Goal: Task Accomplishment & Management: Manage account settings

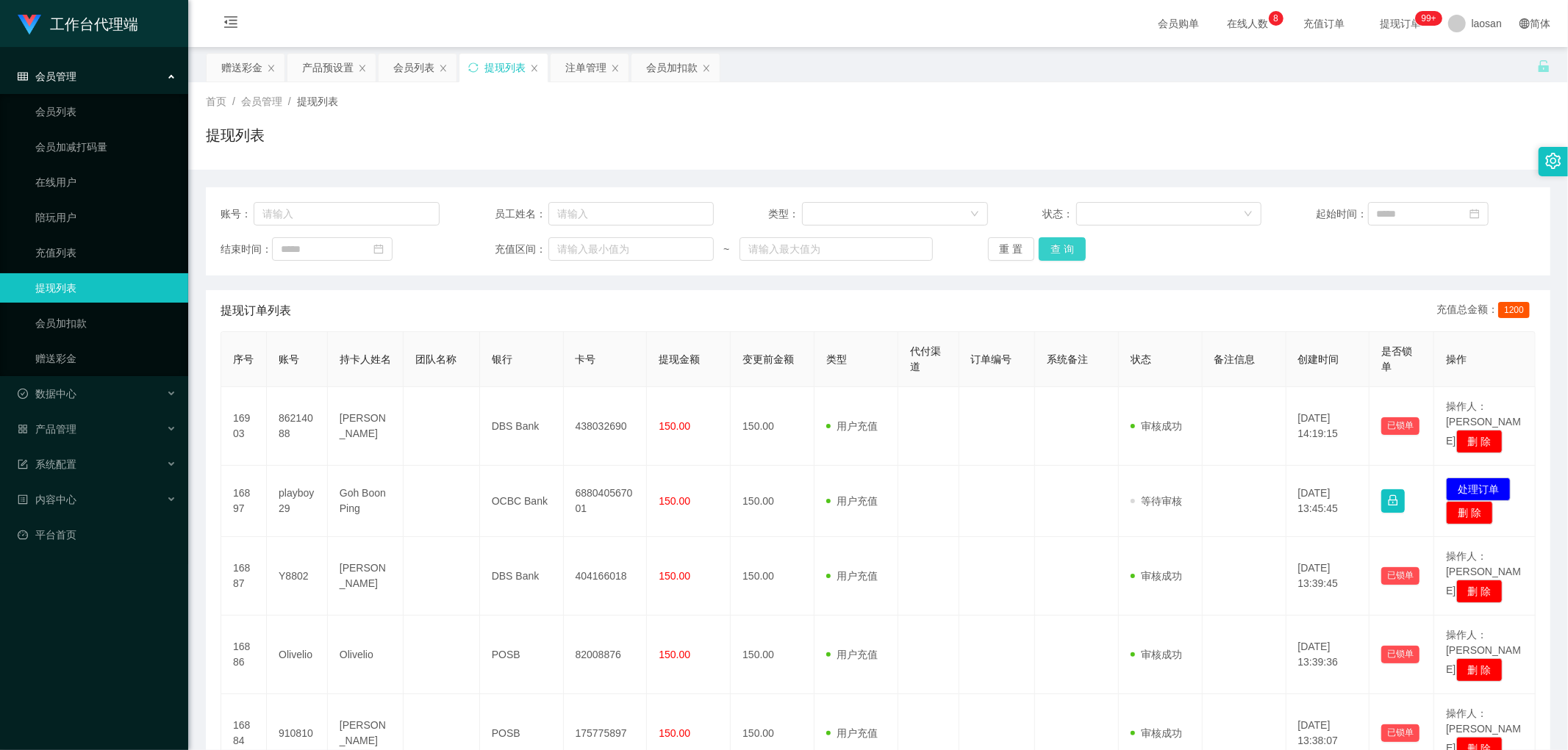
click at [532, 248] on button "查 询" at bounding box center [1062, 249] width 47 height 23
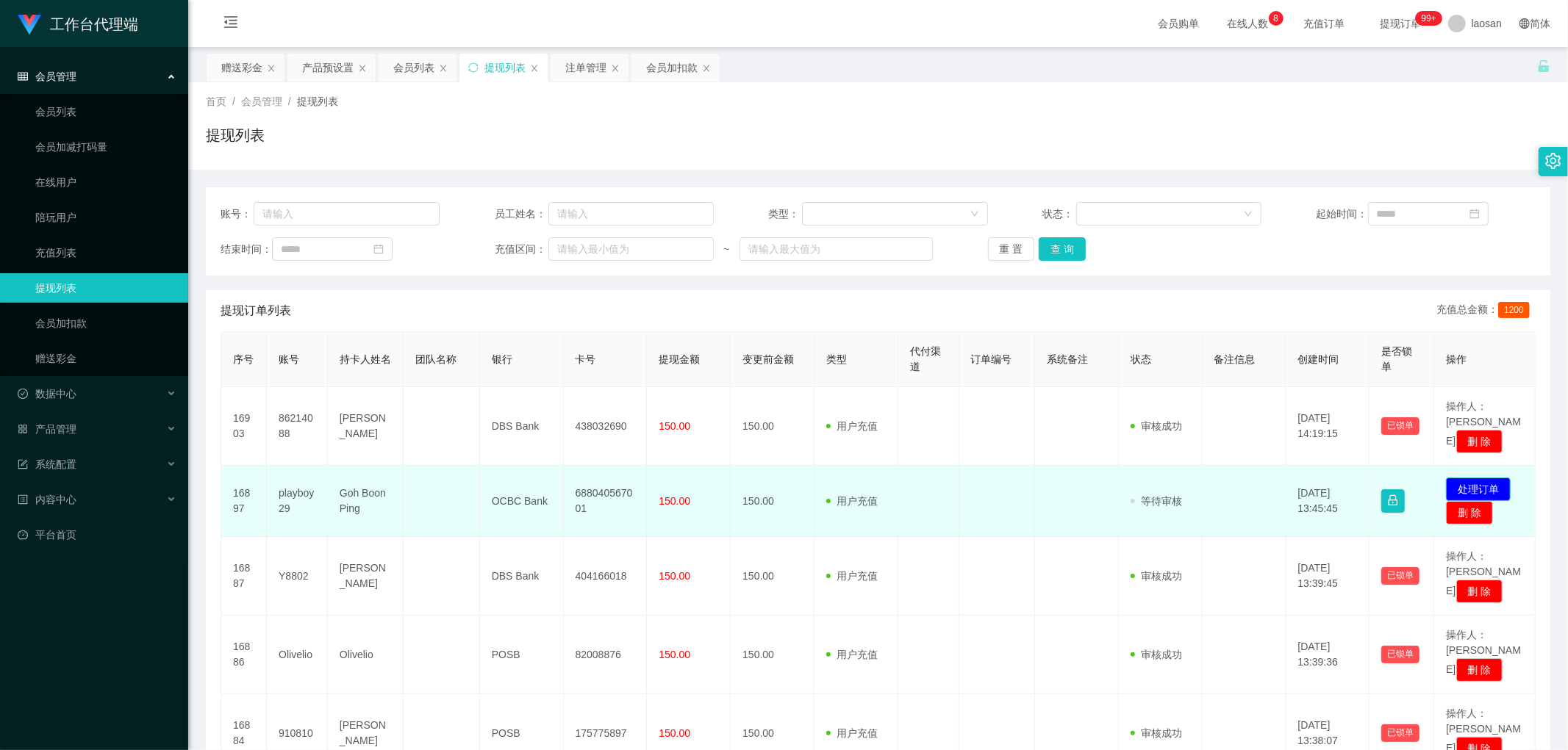
click at [532, 365] on button "处理订单" at bounding box center [1478, 489] width 64 height 23
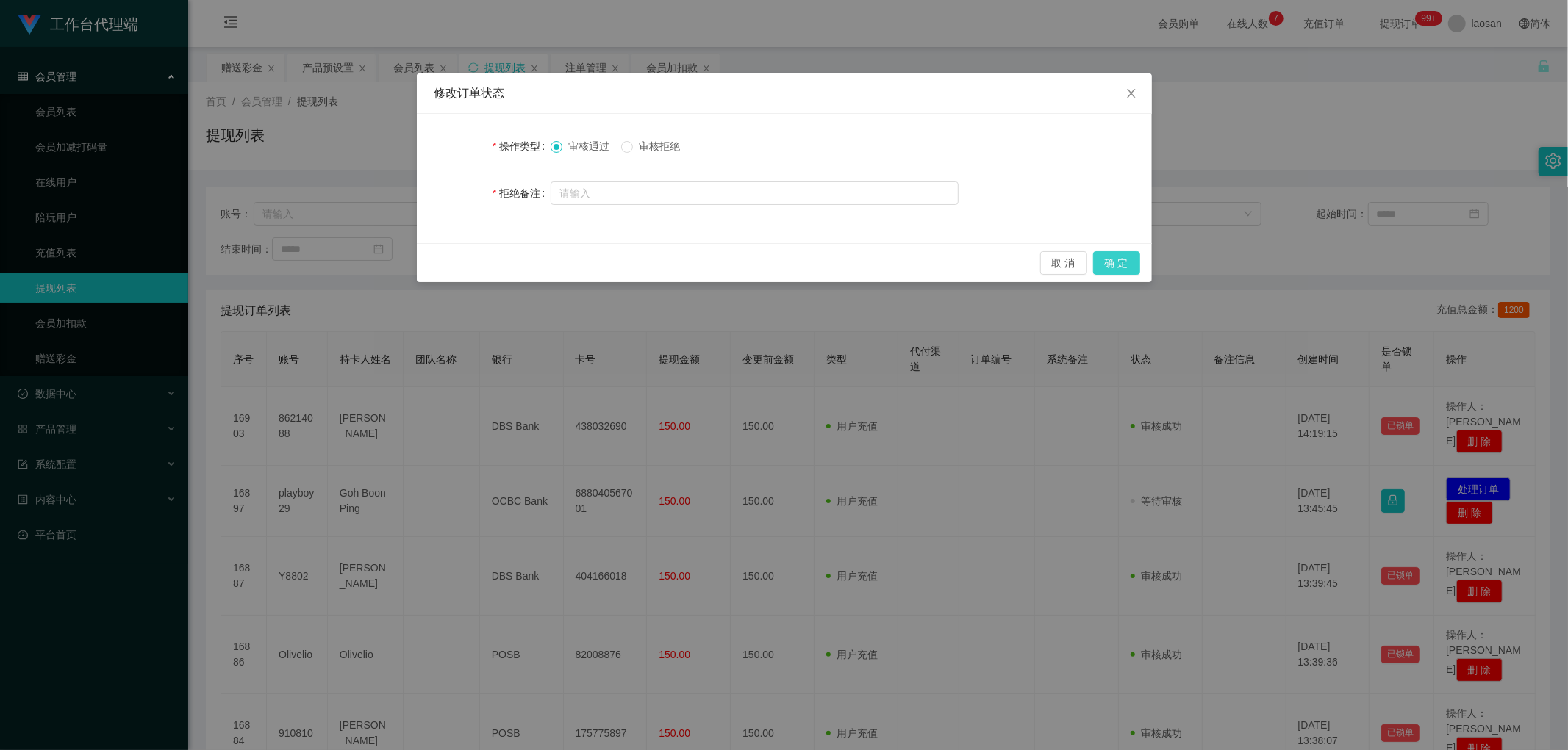
click at [532, 268] on button "确 定" at bounding box center [1116, 263] width 47 height 23
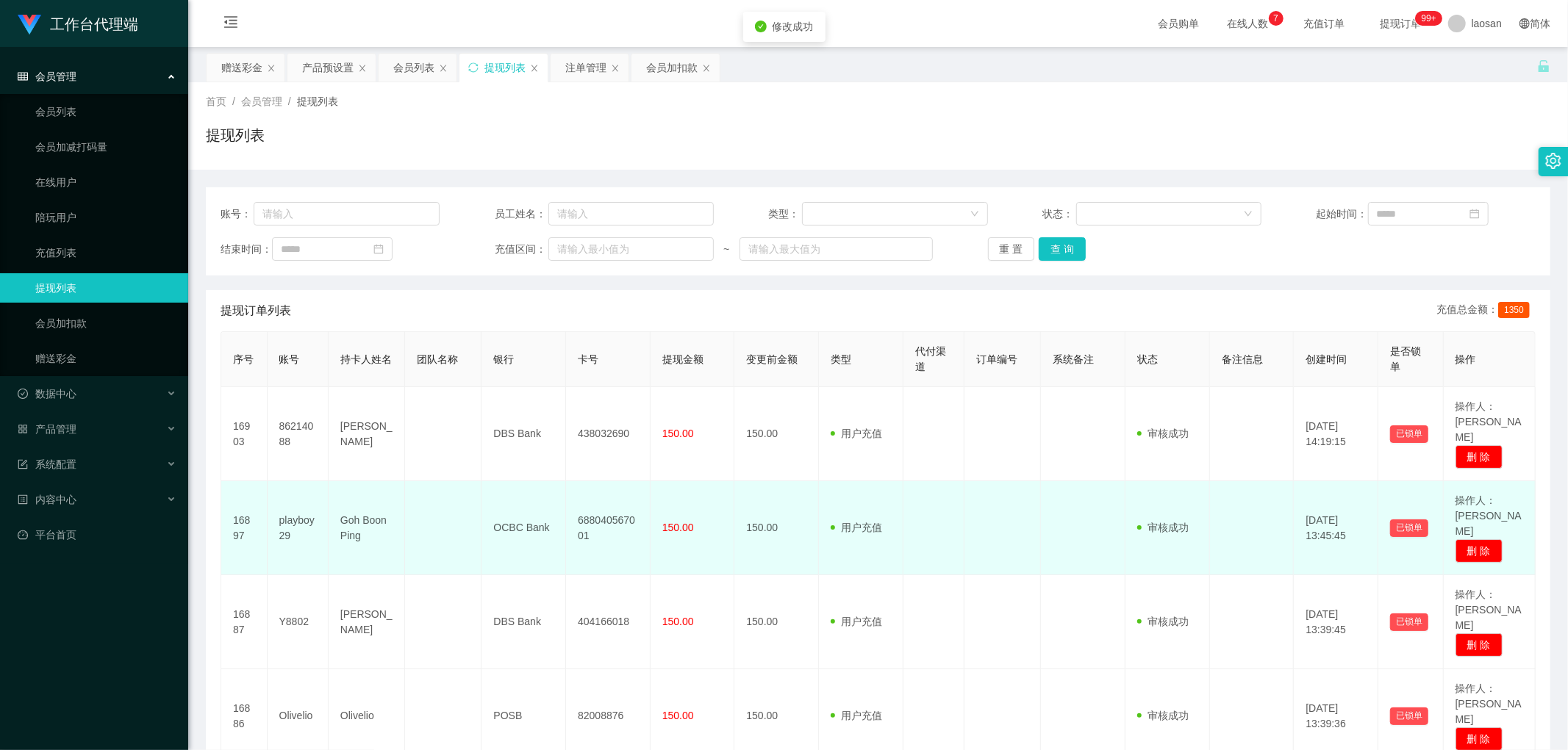
drag, startPoint x: 523, startPoint y: 471, endPoint x: 421, endPoint y: 453, distance: 103.6
click at [522, 365] on td "OCBC Bank" at bounding box center [524, 529] width 84 height 94
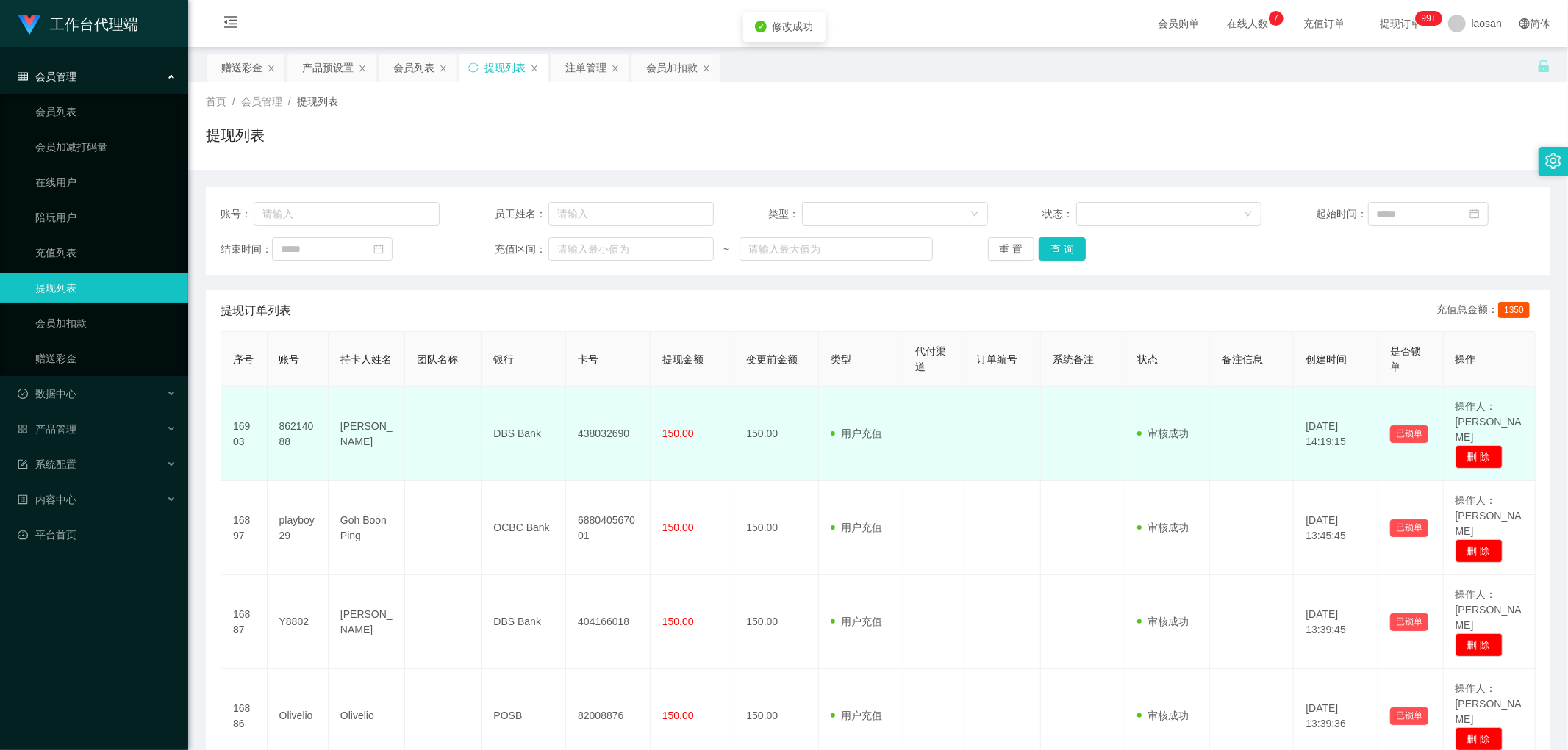
click at [330, 365] on td "[PERSON_NAME]" at bounding box center [367, 434] width 77 height 94
click at [387, 365] on td "[PERSON_NAME]" at bounding box center [367, 434] width 77 height 94
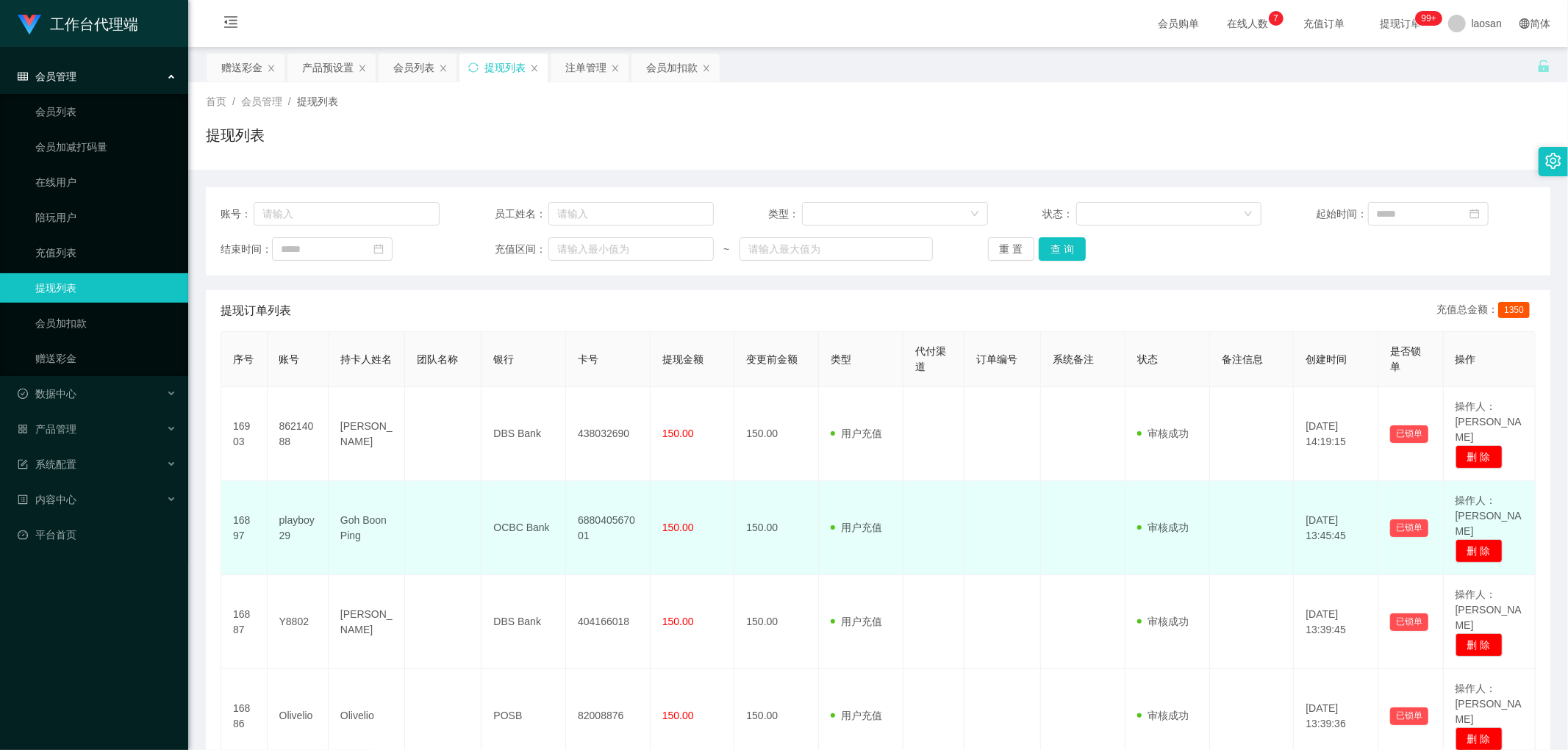
click at [302, 365] on td "playboy29" at bounding box center [298, 529] width 61 height 94
click at [362, 365] on td "Goh Boon Ping" at bounding box center [367, 529] width 77 height 94
click at [322, 365] on td "playboy29" at bounding box center [298, 529] width 61 height 94
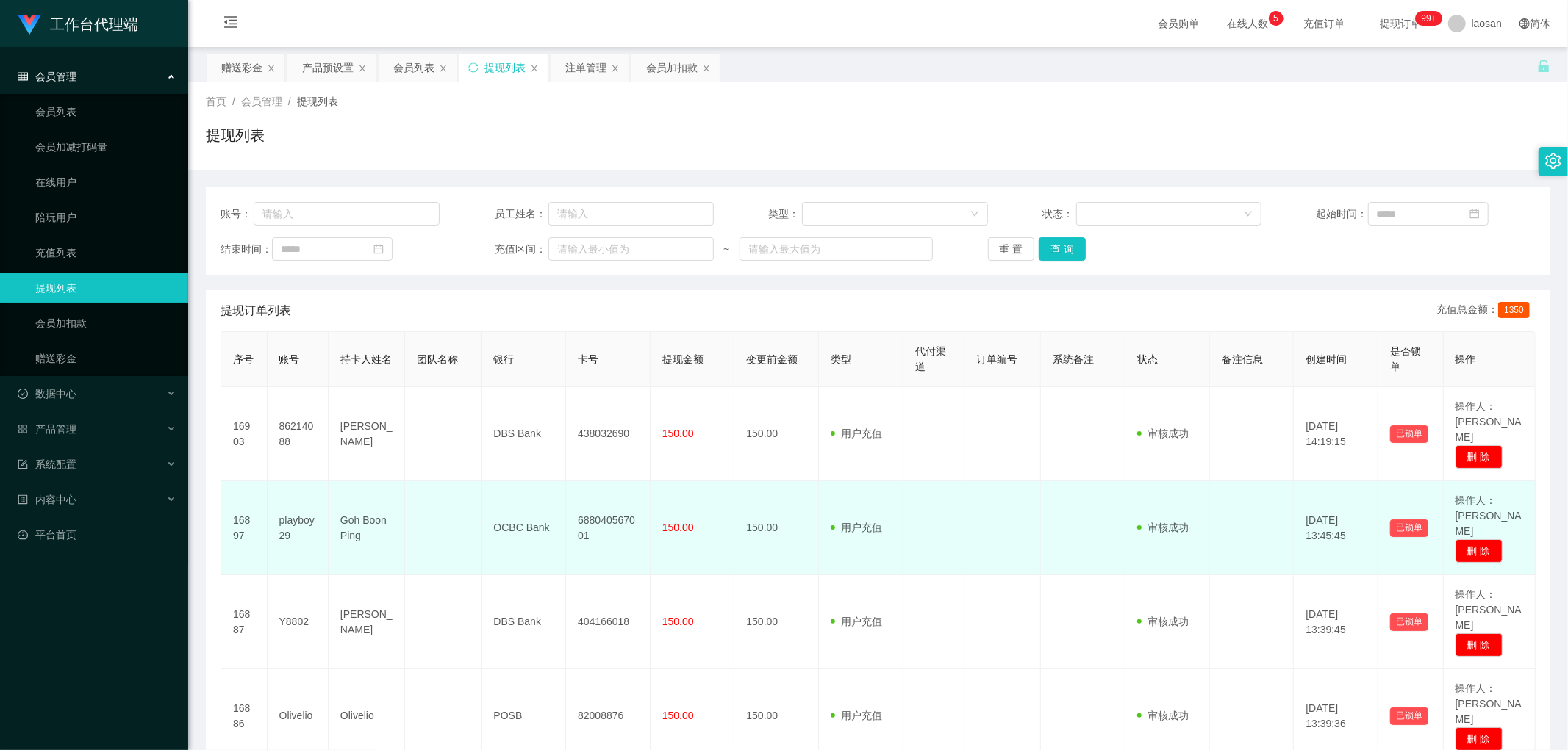
click at [532, 365] on td "688040567001" at bounding box center [608, 529] width 84 height 94
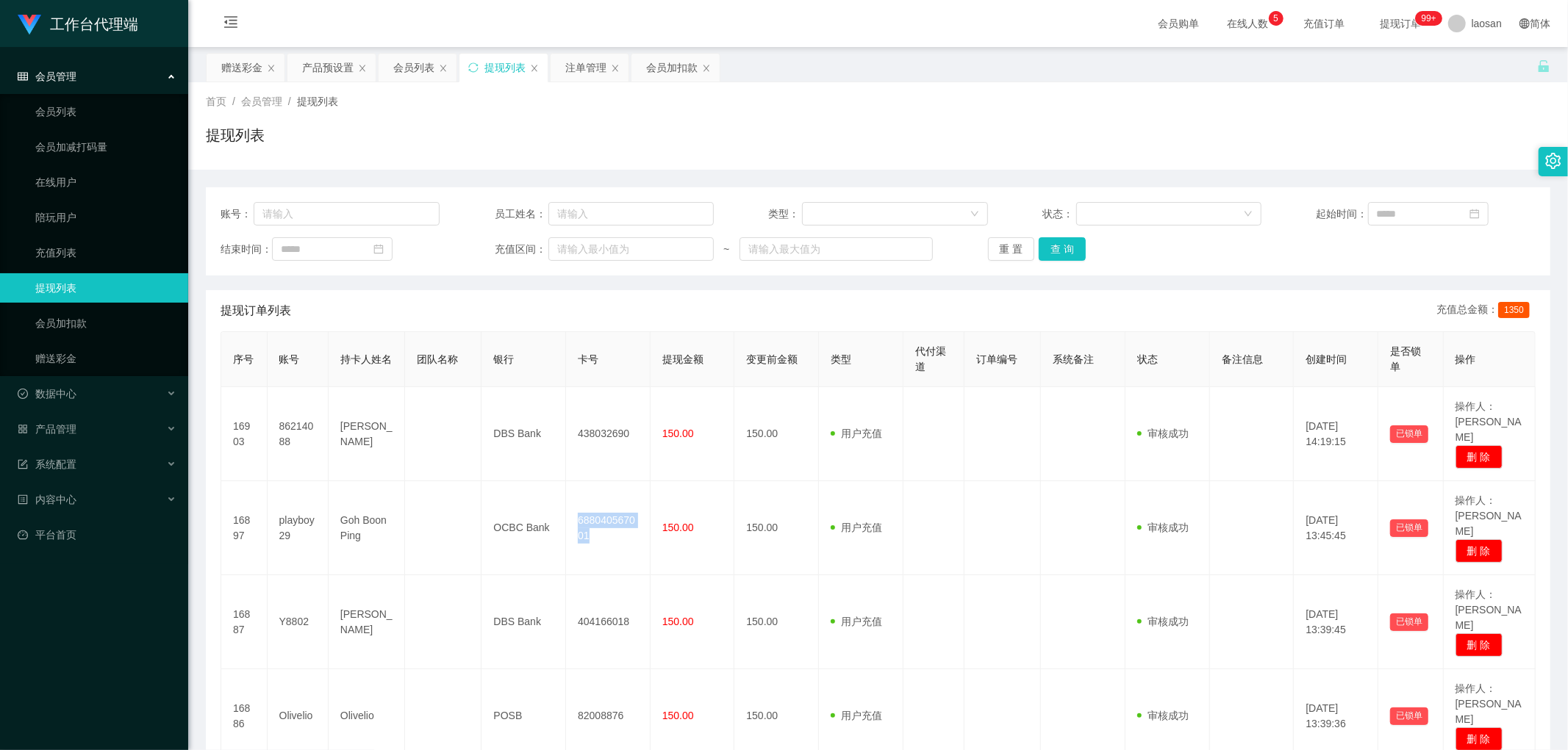
copy td "688040567001"
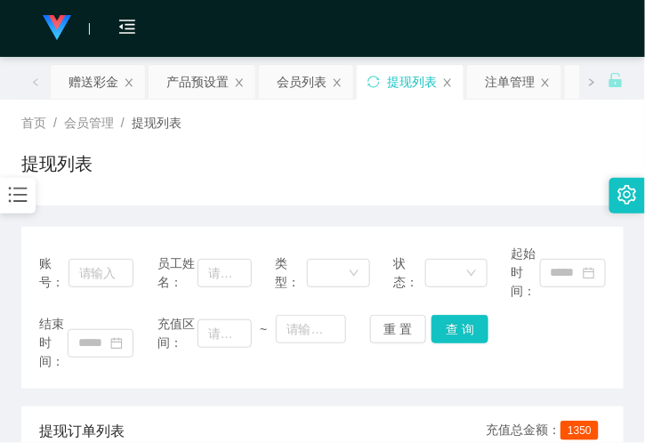
drag, startPoint x: 145, startPoint y: 170, endPoint x: 157, endPoint y: 178, distance: 14.8
click at [146, 170] on div "提现列表" at bounding box center [322, 170] width 602 height 41
click at [281, 179] on div "提现列表" at bounding box center [322, 170] width 602 height 41
click at [82, 77] on div "赠送彩金" at bounding box center [94, 82] width 50 height 34
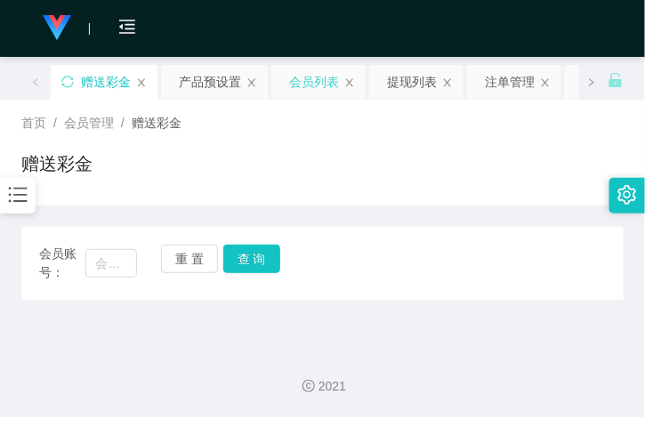
click at [313, 77] on div "会员列表" at bounding box center [314, 82] width 50 height 34
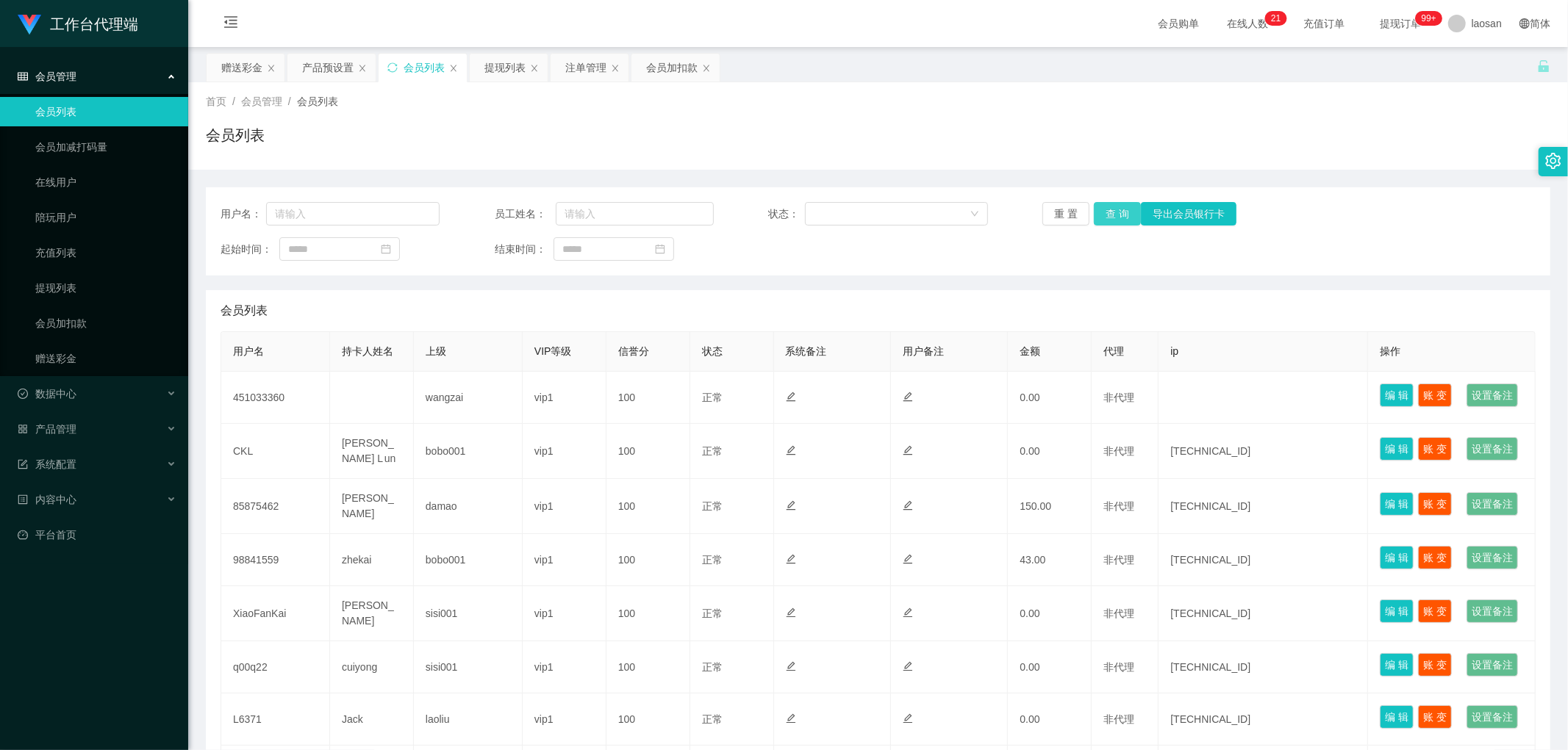
click at [532, 211] on button "查 询" at bounding box center [1117, 214] width 47 height 23
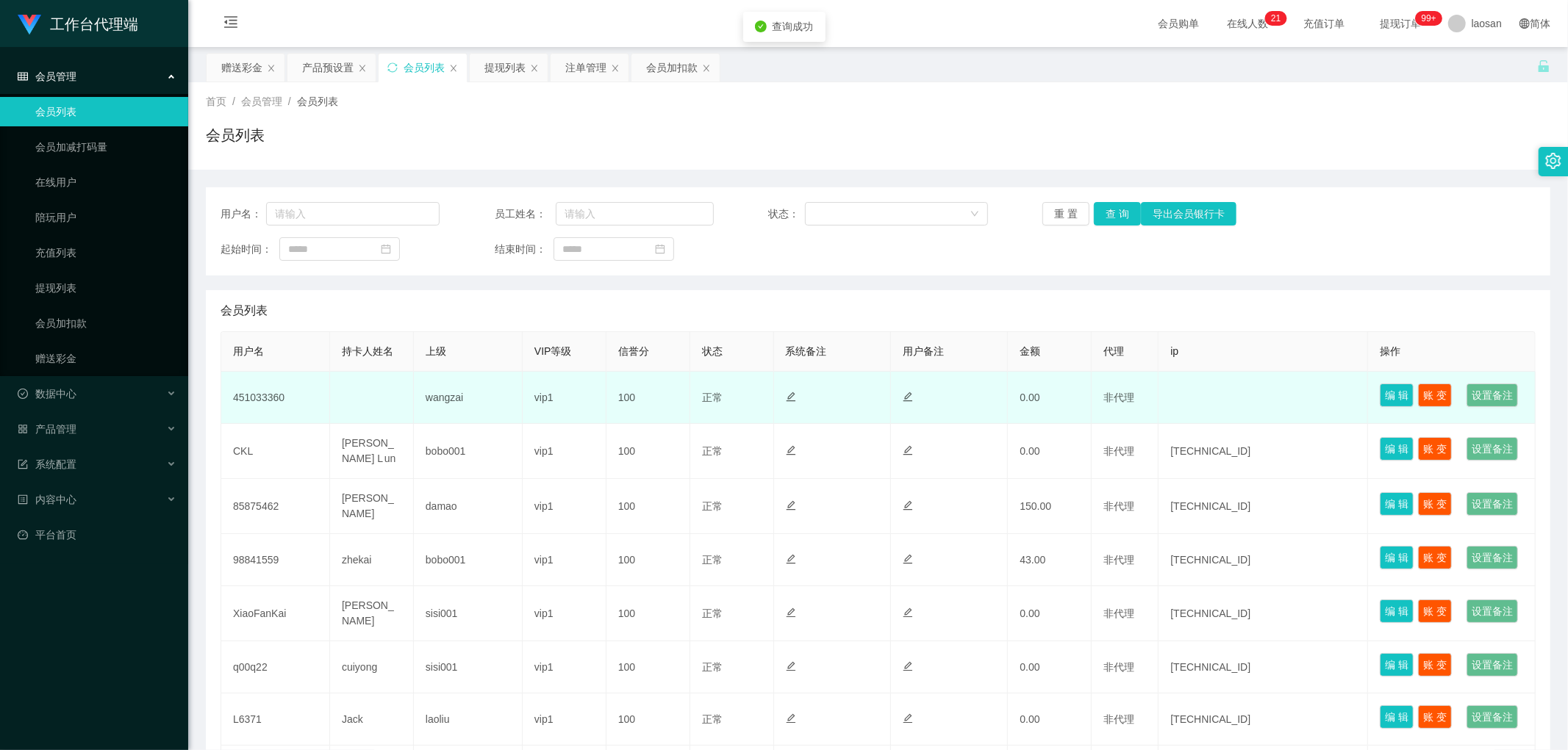
click at [281, 365] on td "451033360" at bounding box center [276, 397] width 109 height 52
click at [268, 365] on td "451033360" at bounding box center [276, 397] width 109 height 52
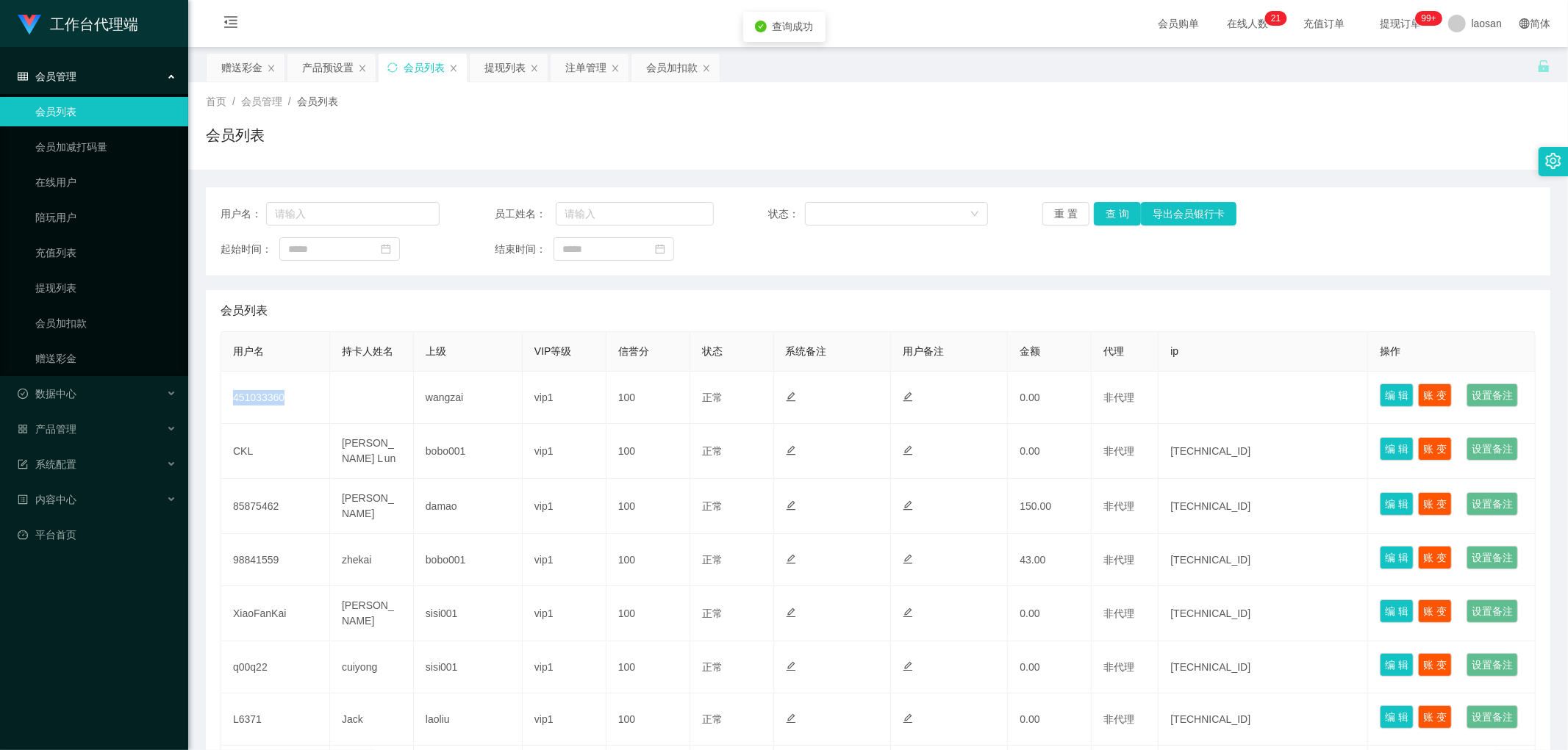
copy td "451033360"
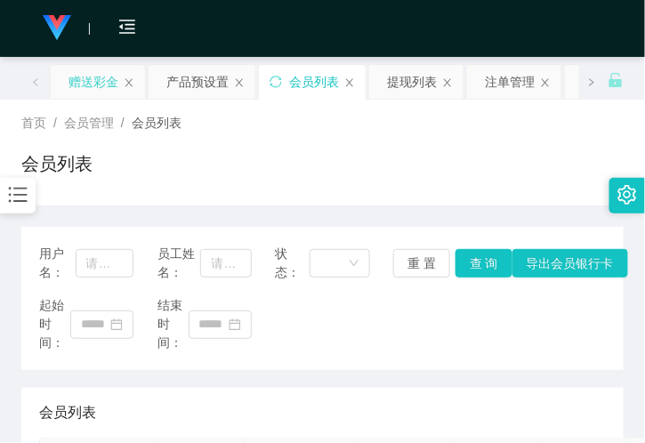
click at [104, 77] on div "赠送彩金" at bounding box center [94, 82] width 50 height 34
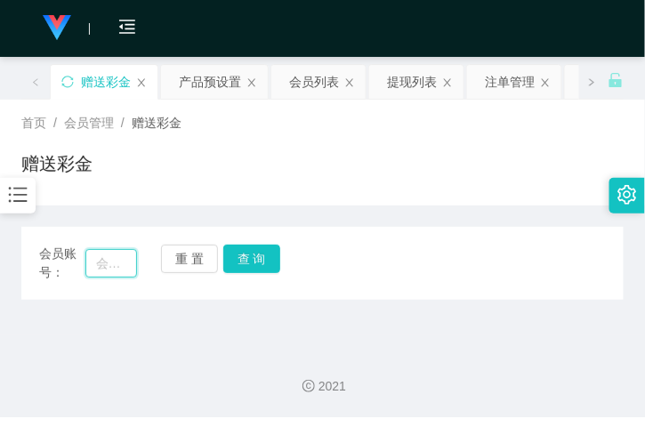
click at [101, 255] on input "text" at bounding box center [111, 263] width 52 height 28
paste input "451033360"
type input "451033360"
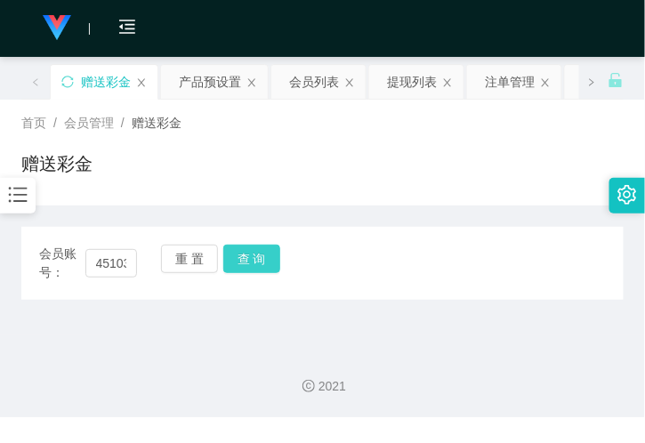
click at [277, 246] on button "查 询" at bounding box center [251, 259] width 57 height 28
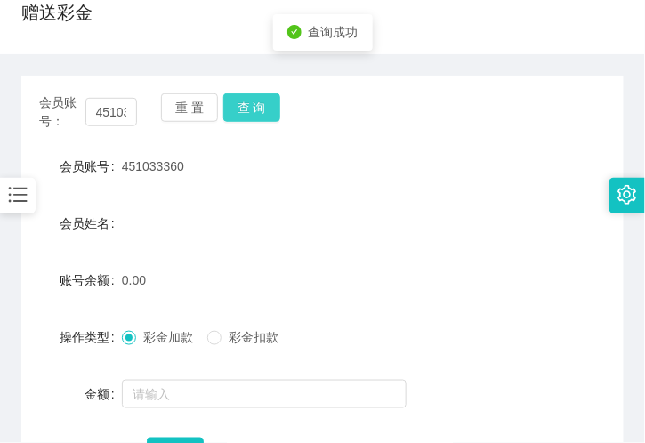
scroll to position [296, 0]
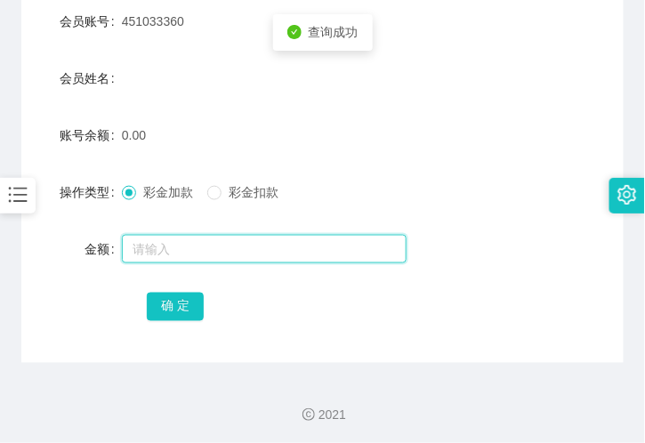
click at [179, 243] on input "text" at bounding box center [264, 249] width 285 height 28
type input "100"
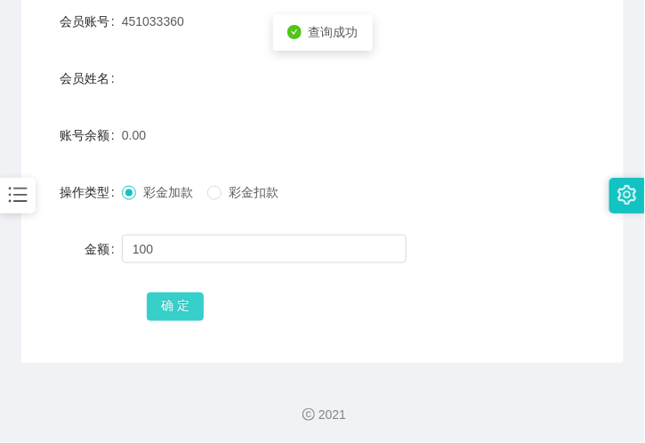
click at [181, 304] on button "确 定" at bounding box center [175, 307] width 57 height 28
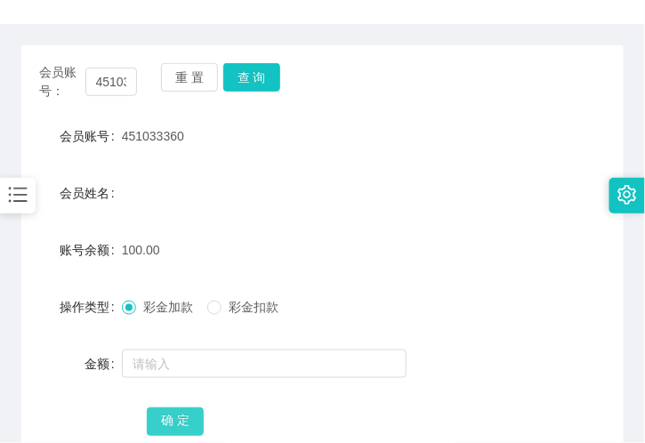
scroll to position [0, 0]
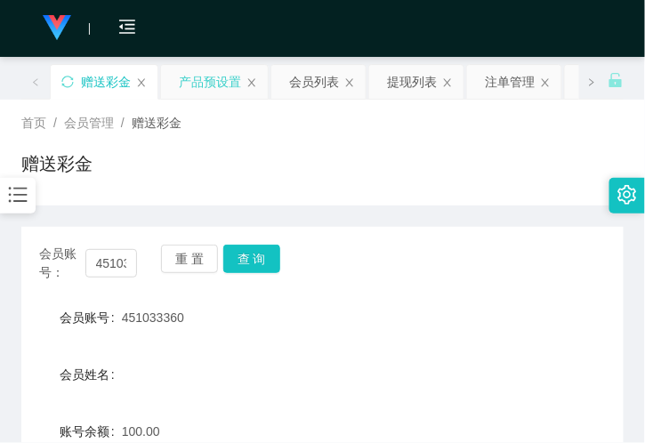
click at [181, 76] on div "产品预设置" at bounding box center [210, 82] width 62 height 34
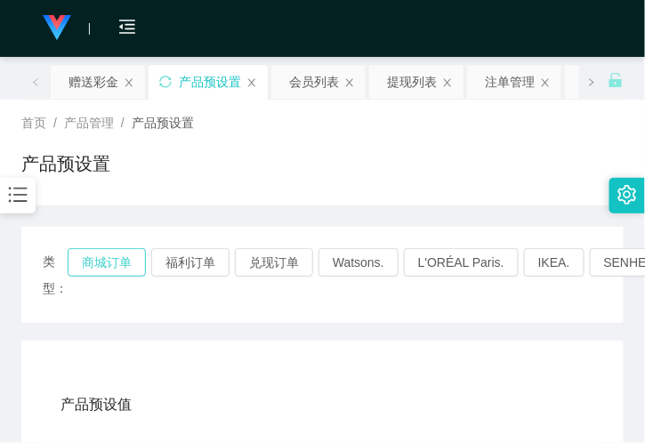
click at [127, 260] on button "商城订单" at bounding box center [107, 262] width 78 height 28
drag, startPoint x: 409, startPoint y: 90, endPoint x: 479, endPoint y: 28, distance: 93.2
click at [409, 90] on div "提现列表" at bounding box center [412, 82] width 50 height 34
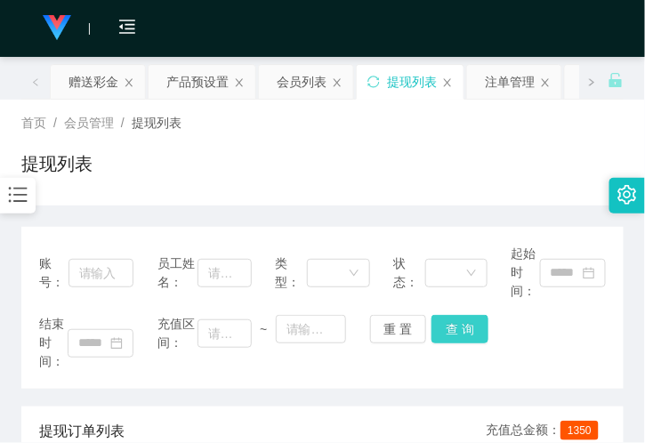
click at [465, 342] on button "查 询" at bounding box center [459, 329] width 57 height 28
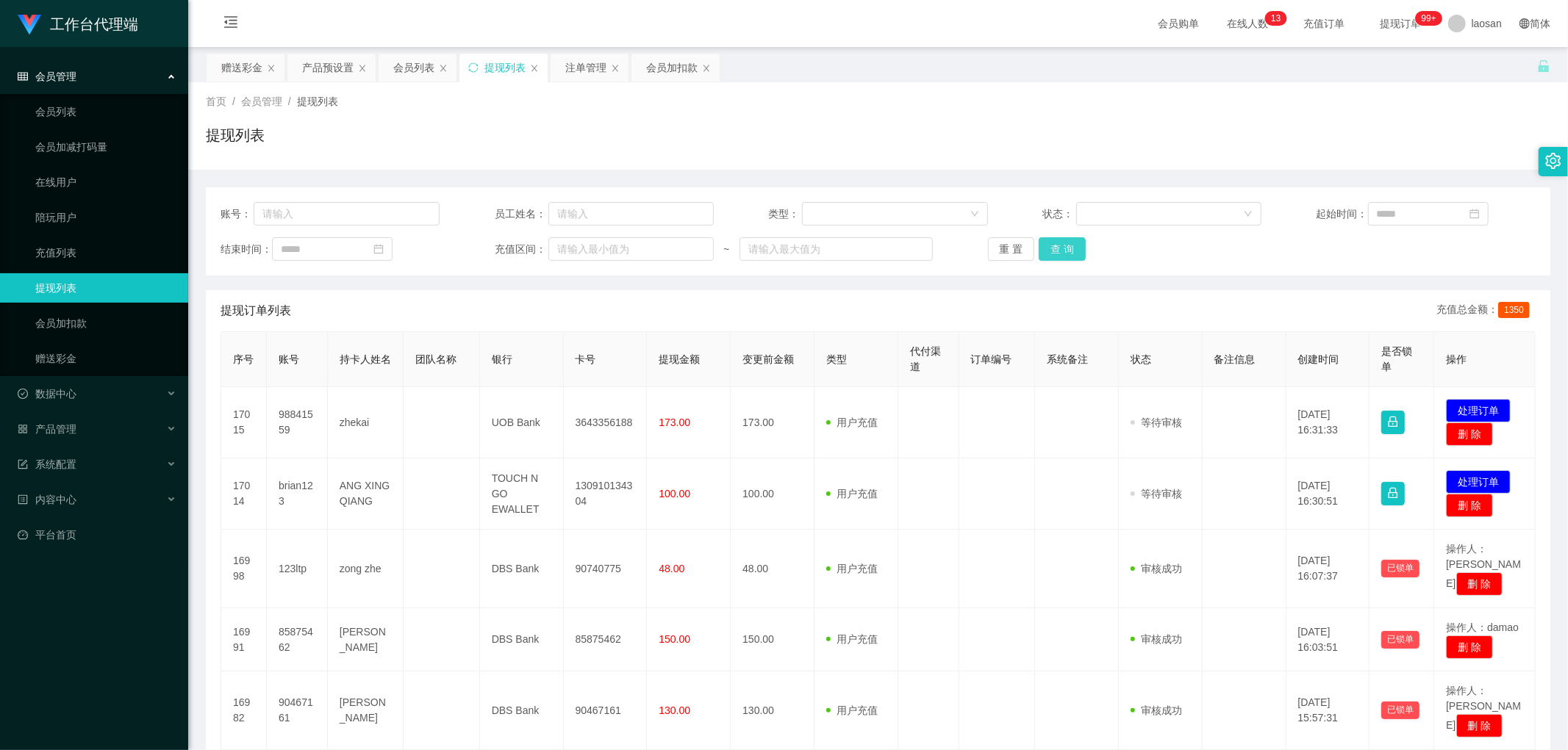
click at [532, 244] on button "查 询" at bounding box center [1062, 249] width 47 height 23
click at [532, 249] on button "查 询" at bounding box center [1062, 249] width 47 height 23
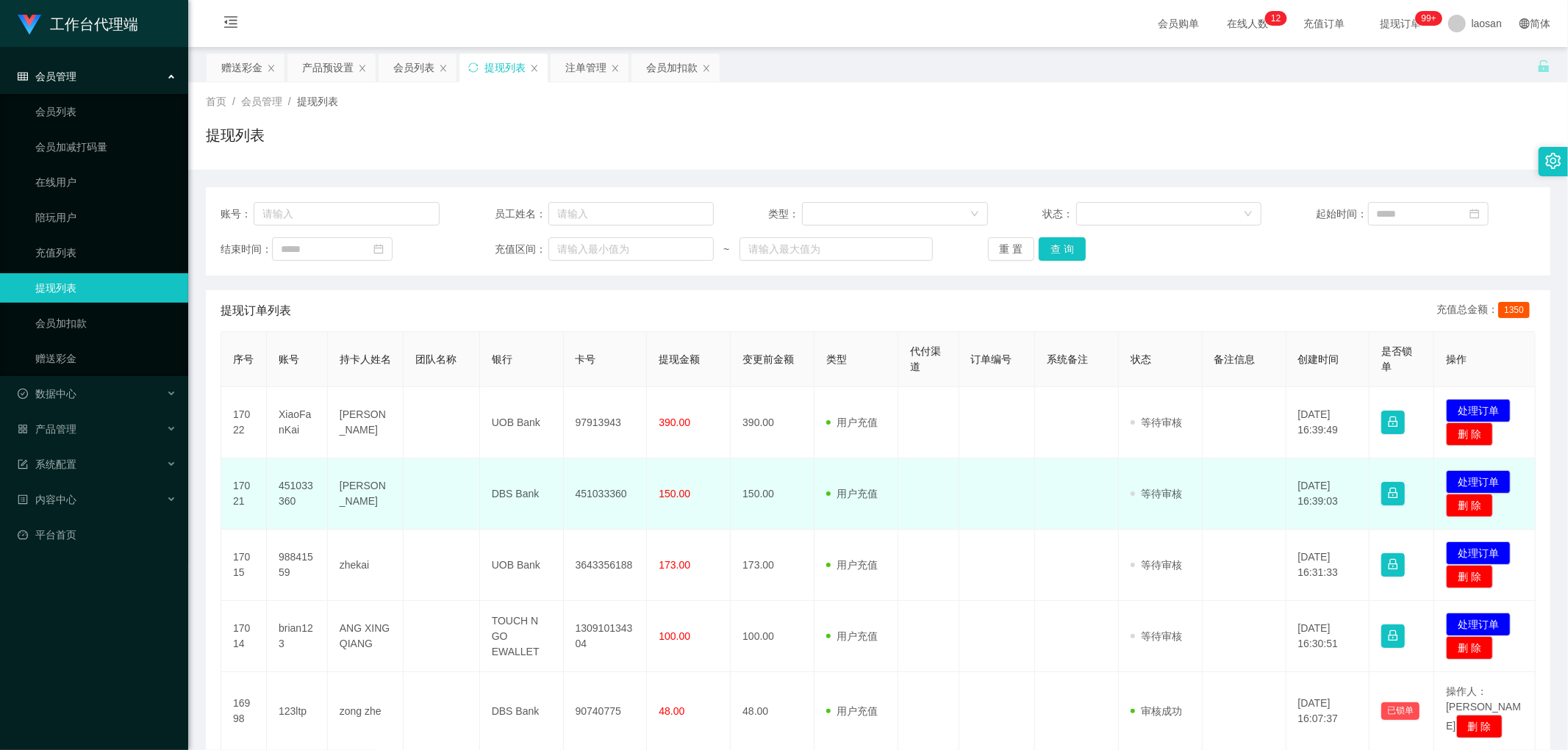
click at [532, 365] on td "发起代付 处理订单 删 除" at bounding box center [1485, 494] width 102 height 71
click at [532, 365] on button "处理订单" at bounding box center [1478, 482] width 64 height 23
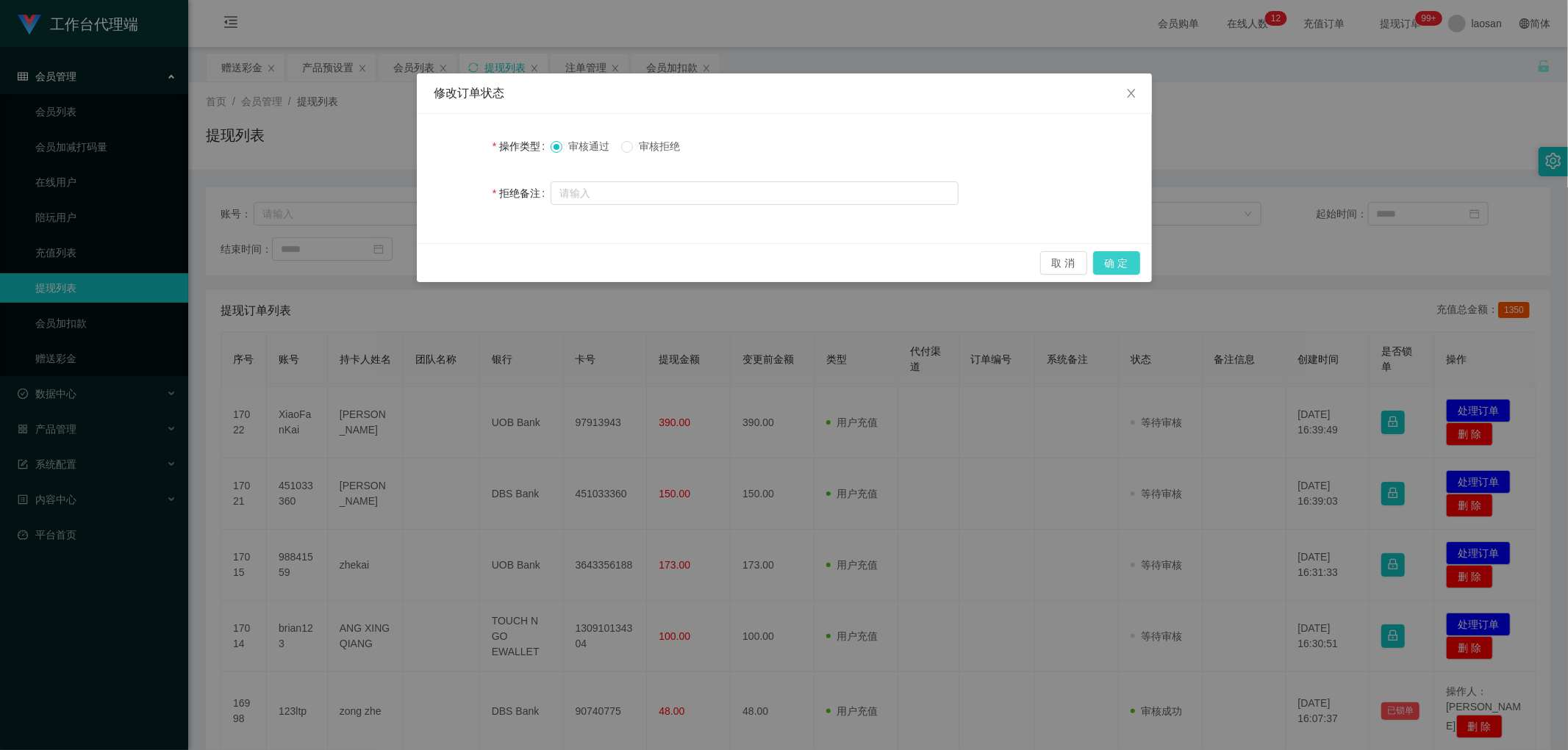
click at [532, 262] on button "确 定" at bounding box center [1116, 263] width 47 height 23
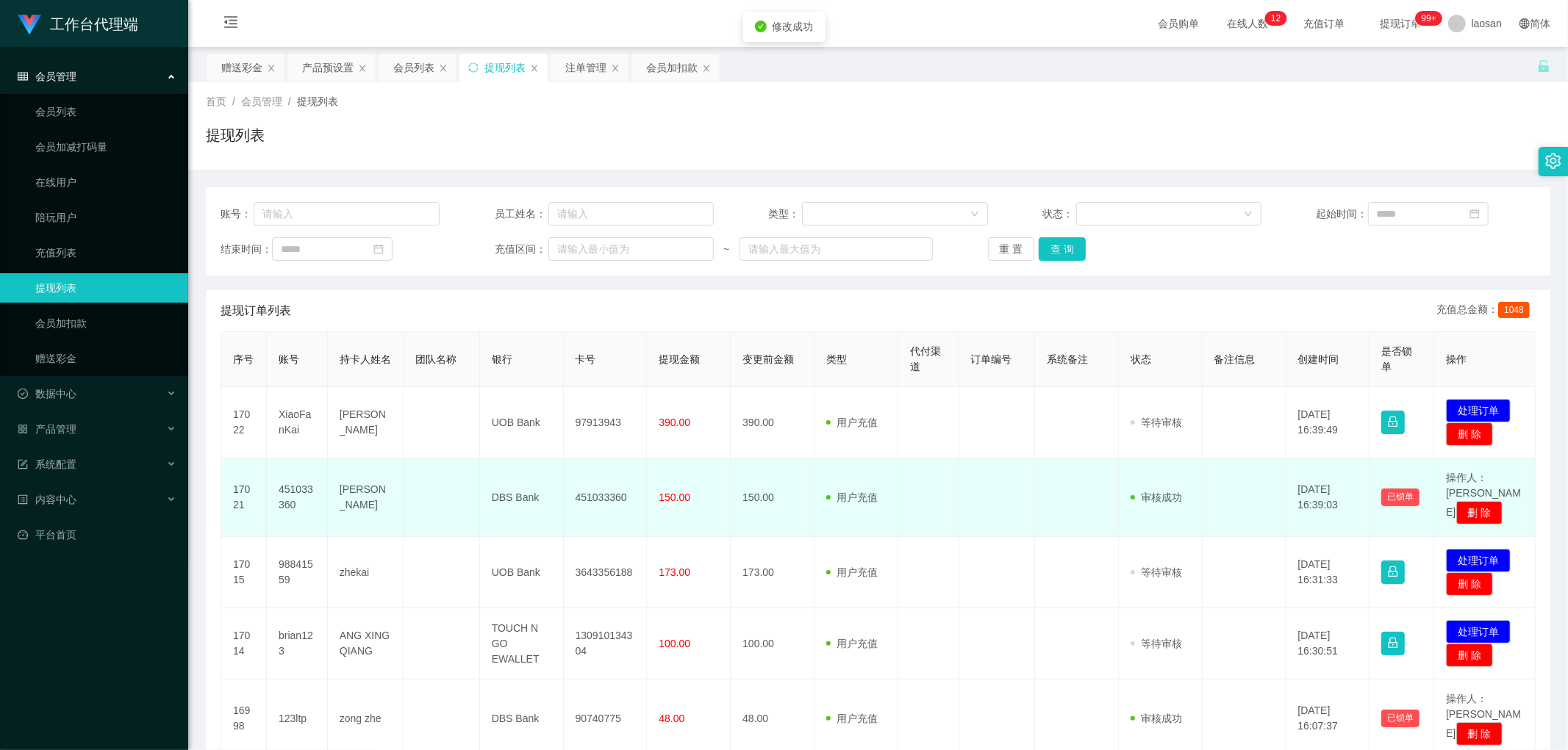
click at [532, 365] on td "451033360" at bounding box center [605, 497] width 83 height 78
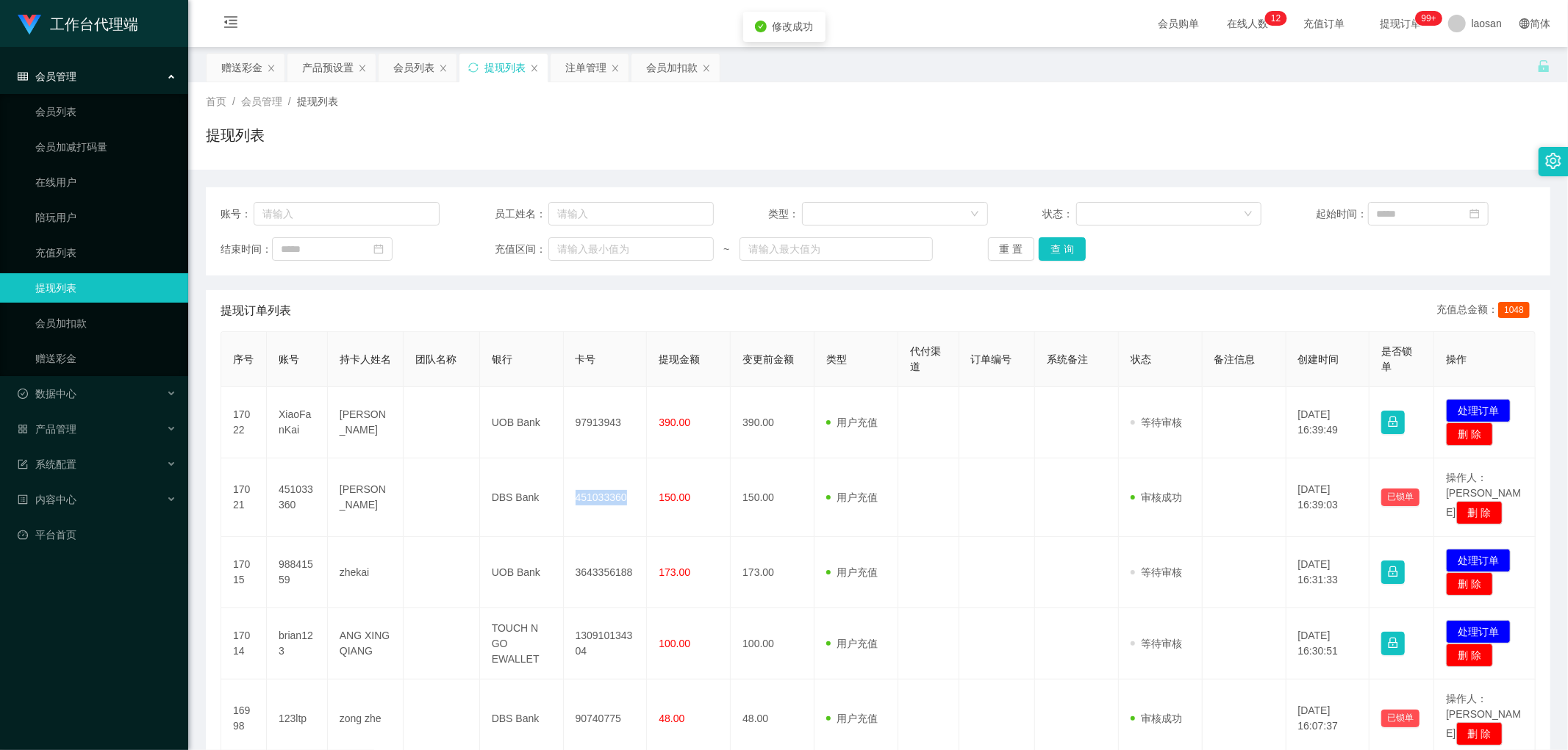
copy td "451033360"
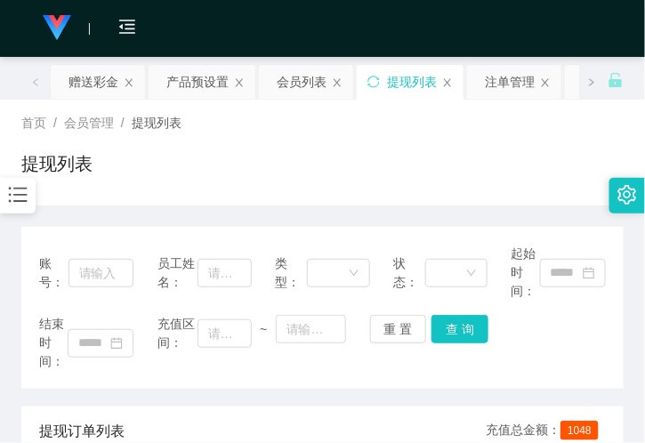
click at [198, 170] on div "提现列表" at bounding box center [322, 170] width 602 height 41
